Goal: Transaction & Acquisition: Purchase product/service

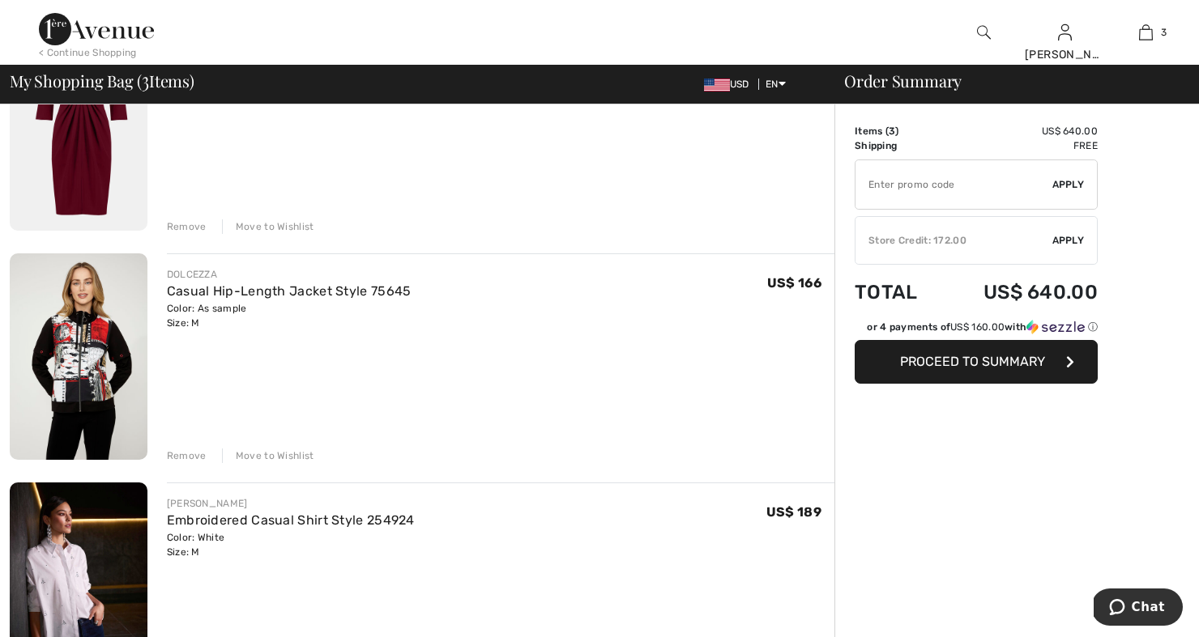
scroll to position [225, 0]
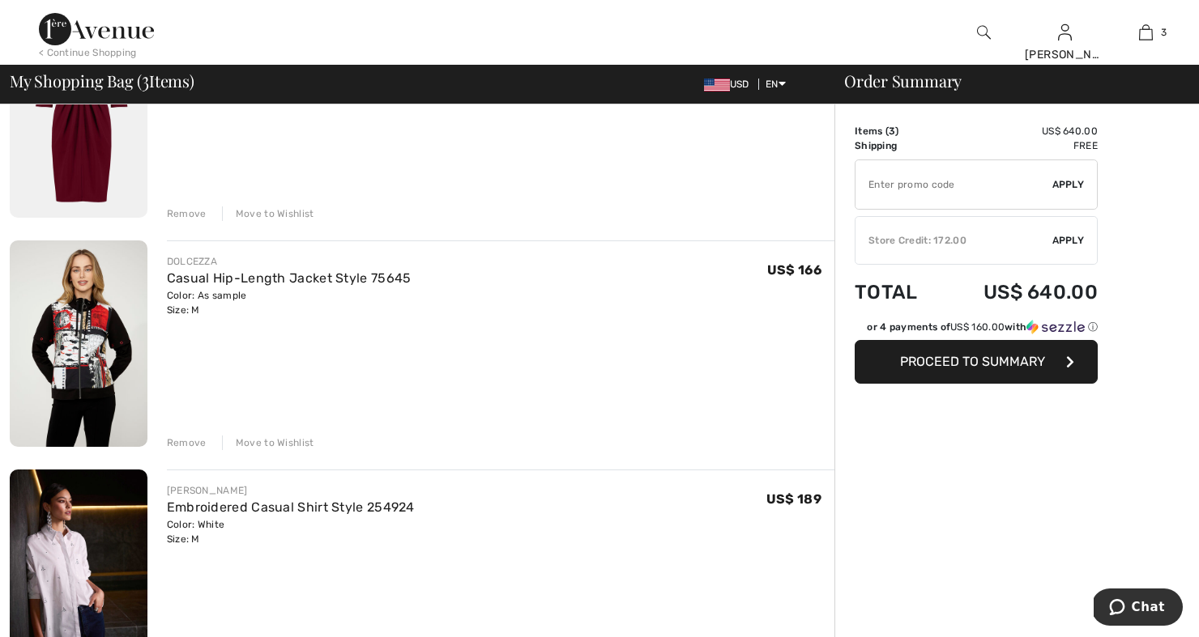
click at [277, 441] on div "Move to Wishlist" at bounding box center [268, 443] width 92 height 15
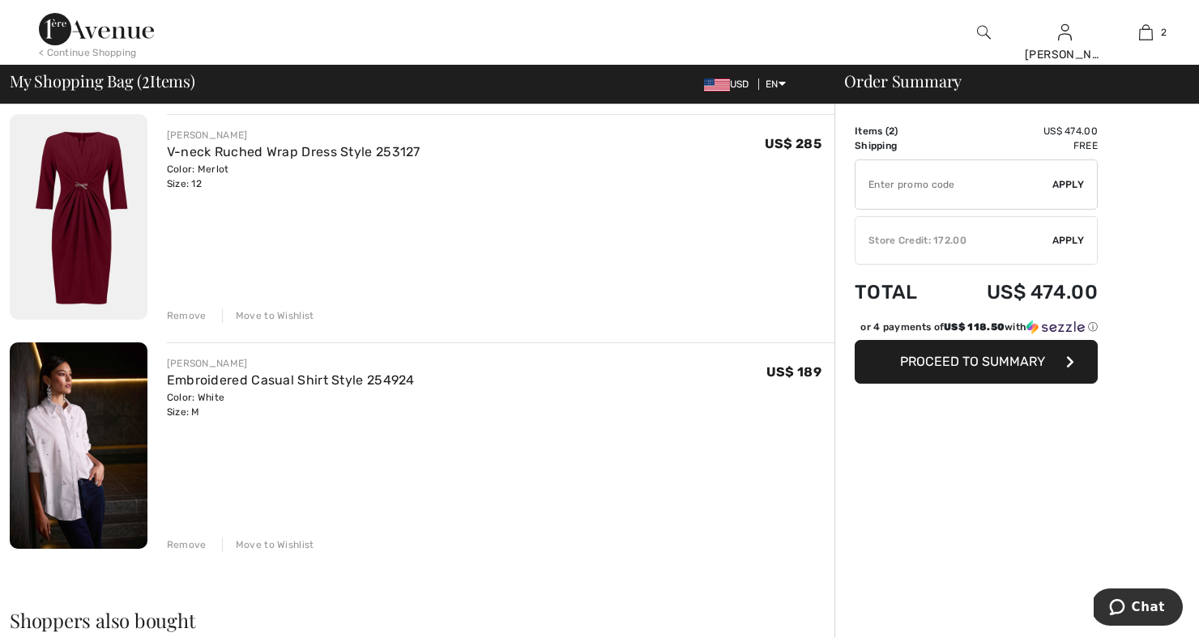
scroll to position [1, 0]
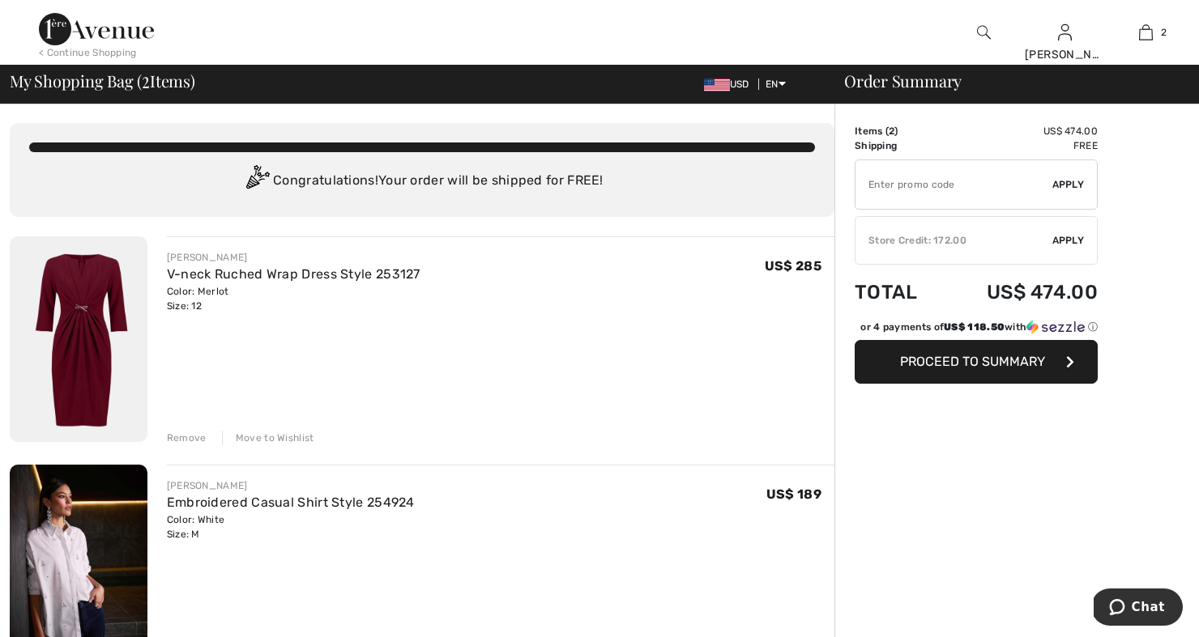
click at [111, 347] on img at bounding box center [79, 339] width 138 height 206
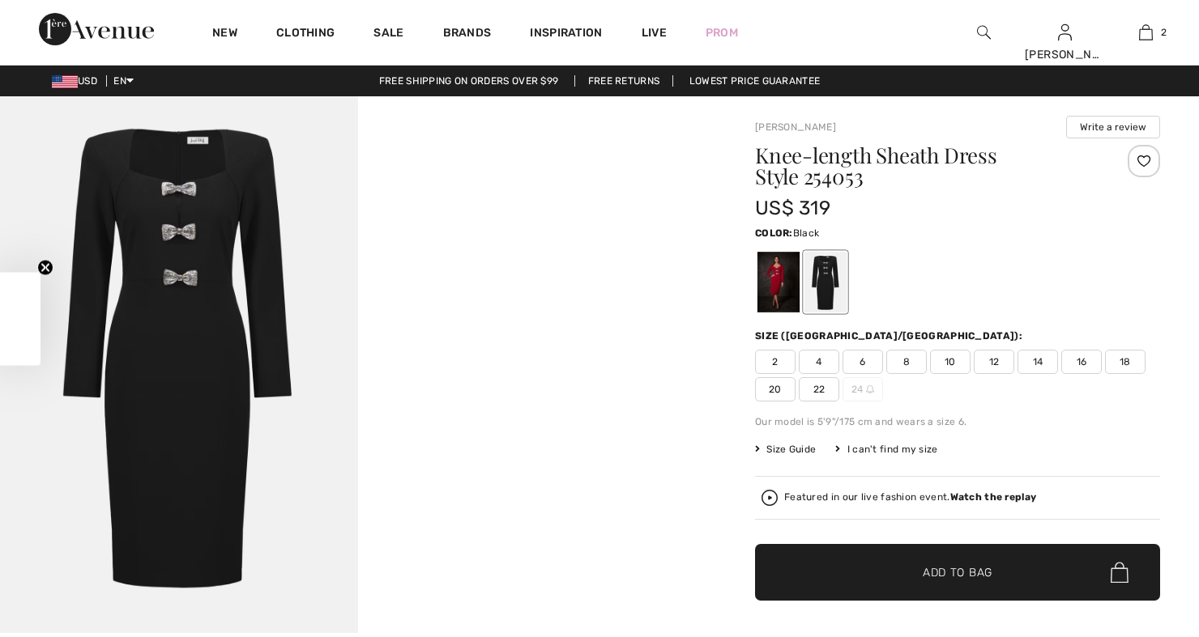
checkbox input "true"
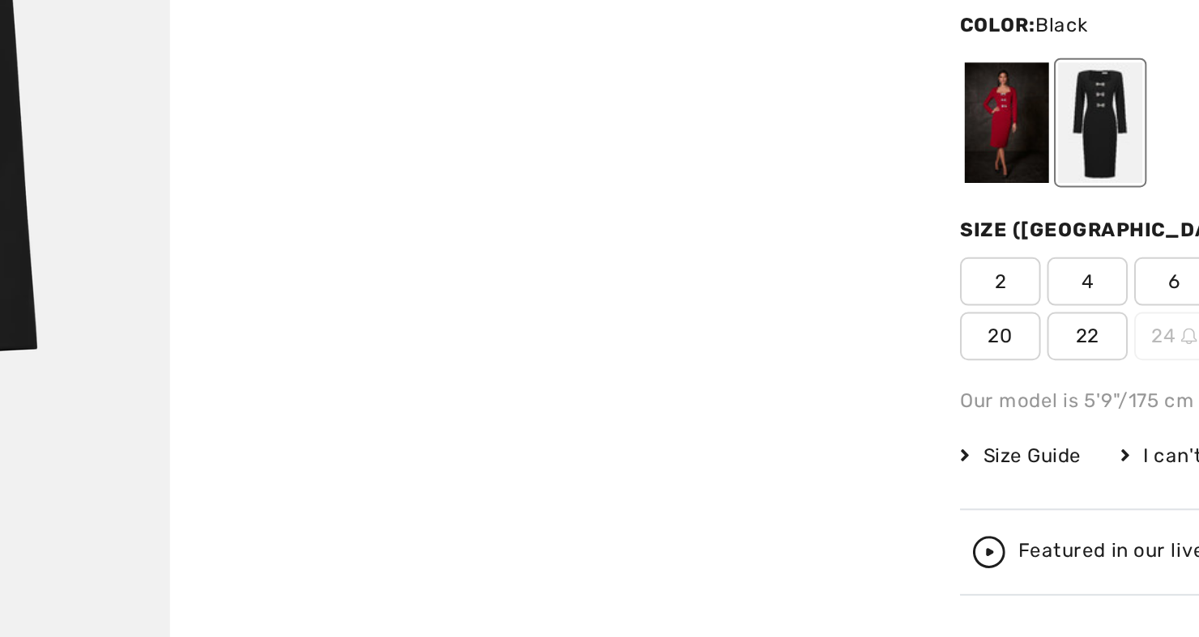
click at [358, 228] on video "Your browser does not support the video tag." at bounding box center [537, 185] width 358 height 179
